Goal: Navigation & Orientation: Find specific page/section

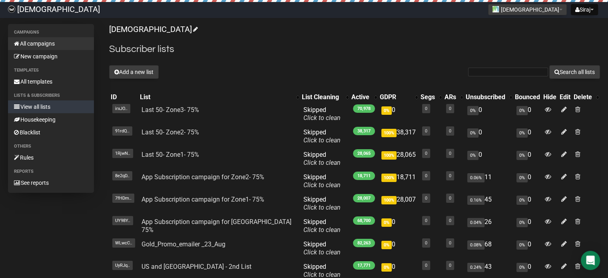
click at [47, 42] on link "All campaigns" at bounding box center [51, 43] width 86 height 13
click at [46, 47] on link "All campaigns" at bounding box center [51, 43] width 86 height 13
